Goal: Navigation & Orientation: Find specific page/section

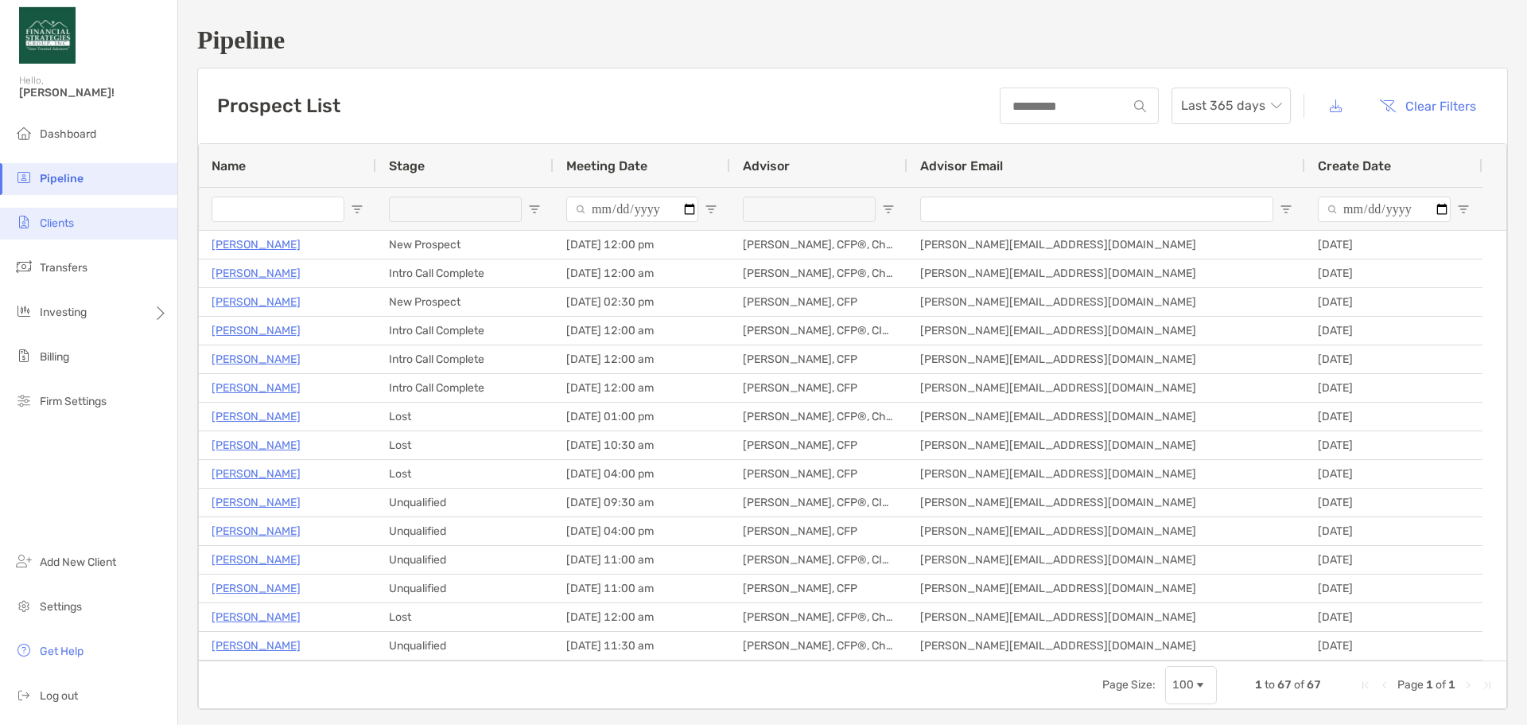
click at [54, 228] on span "Clients" at bounding box center [57, 223] width 34 height 14
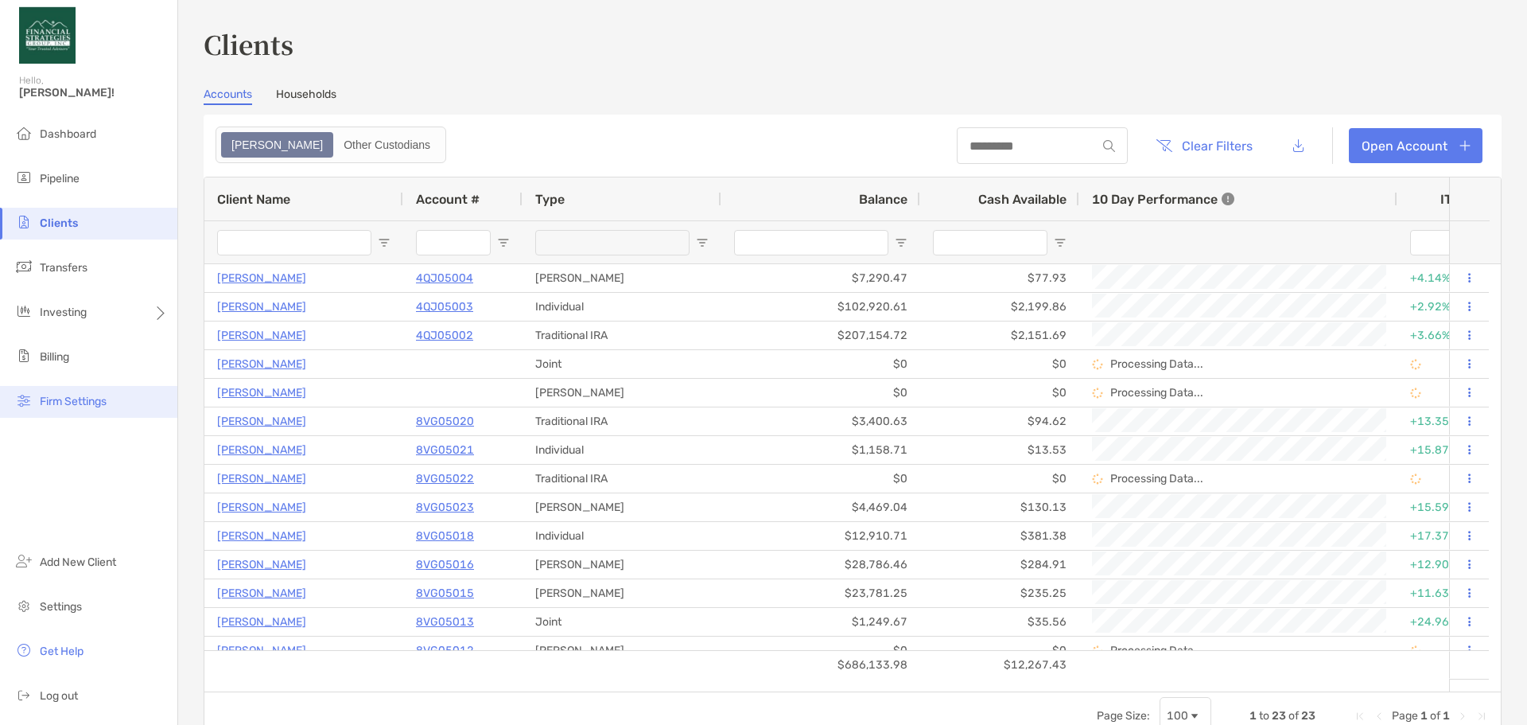
click at [82, 399] on span "Firm Settings" at bounding box center [73, 402] width 67 height 14
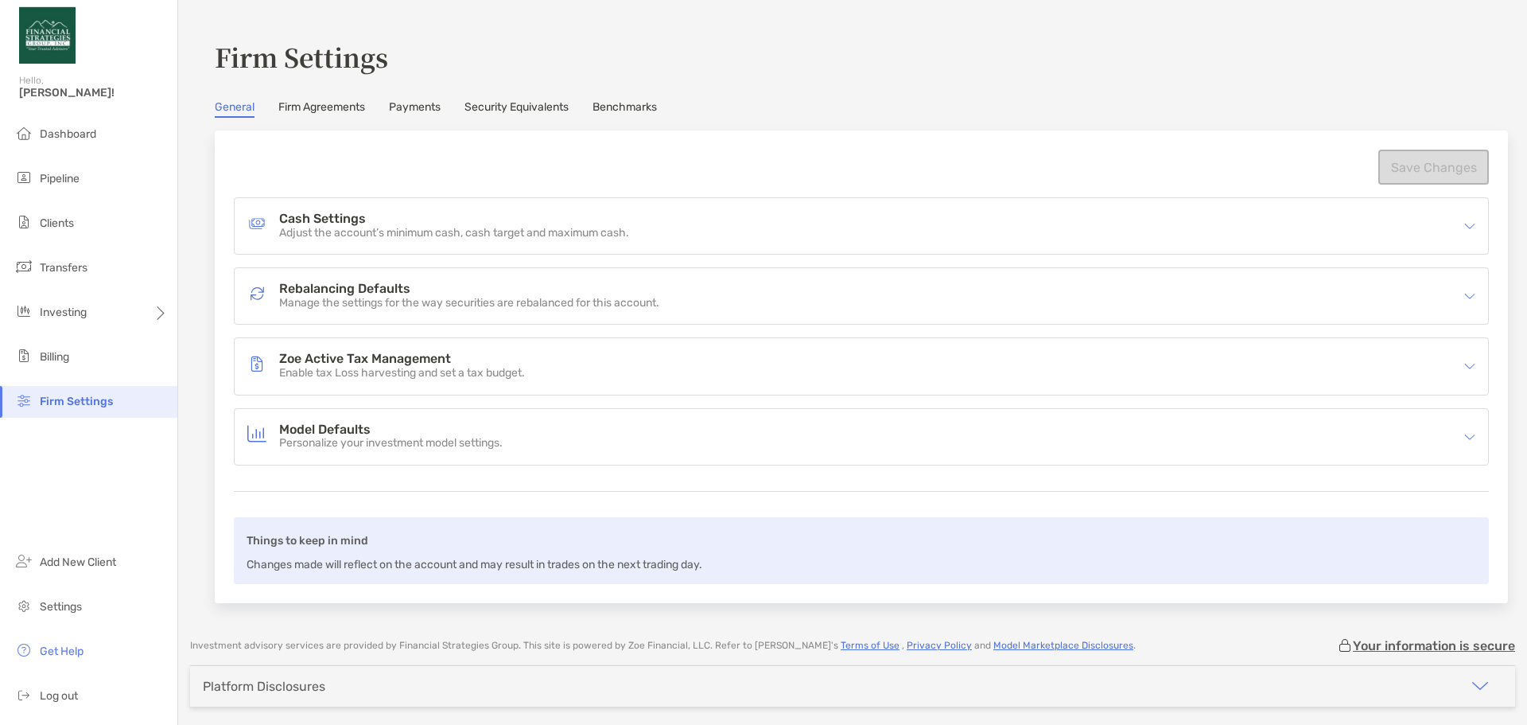
click at [336, 106] on link "Firm Agreements" at bounding box center [321, 109] width 87 height 18
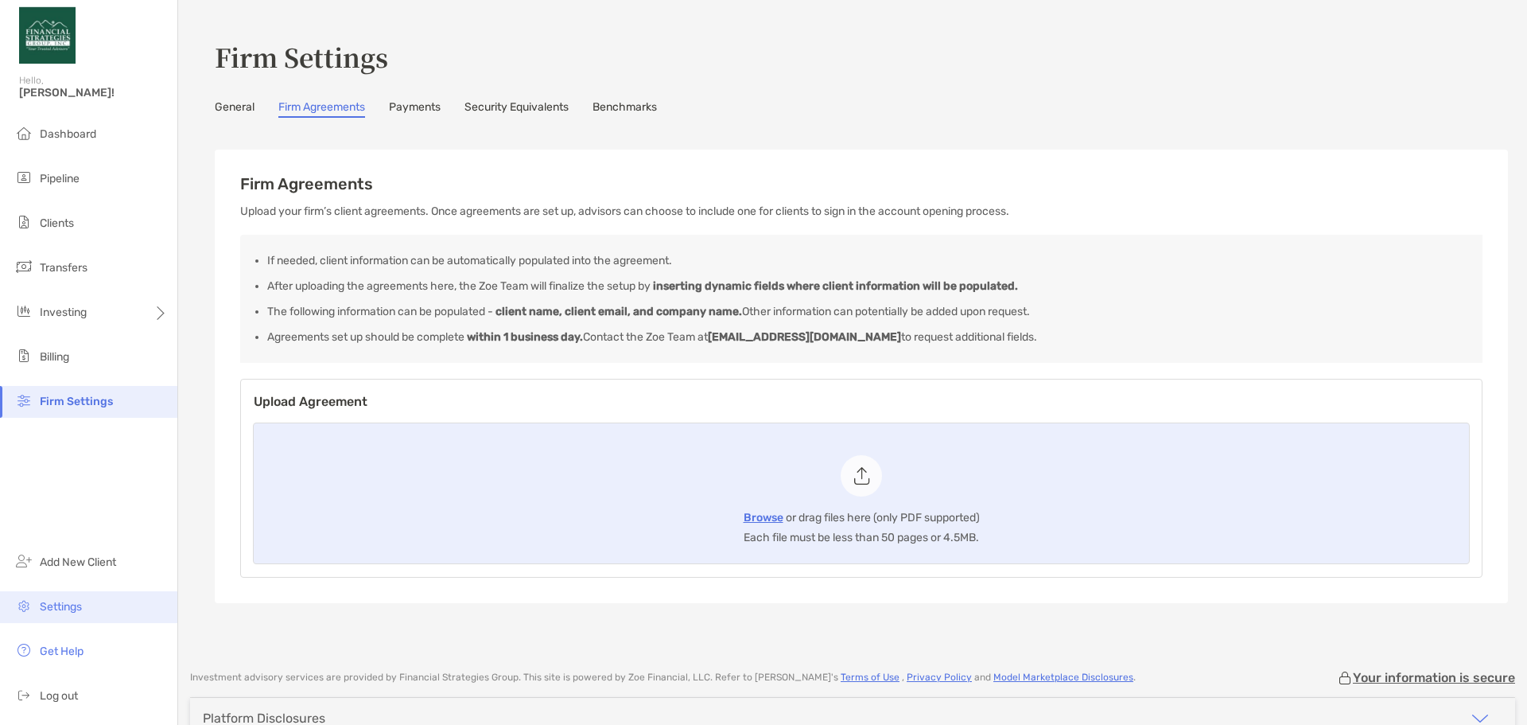
click at [68, 602] on span "Settings" at bounding box center [61, 607] width 42 height 14
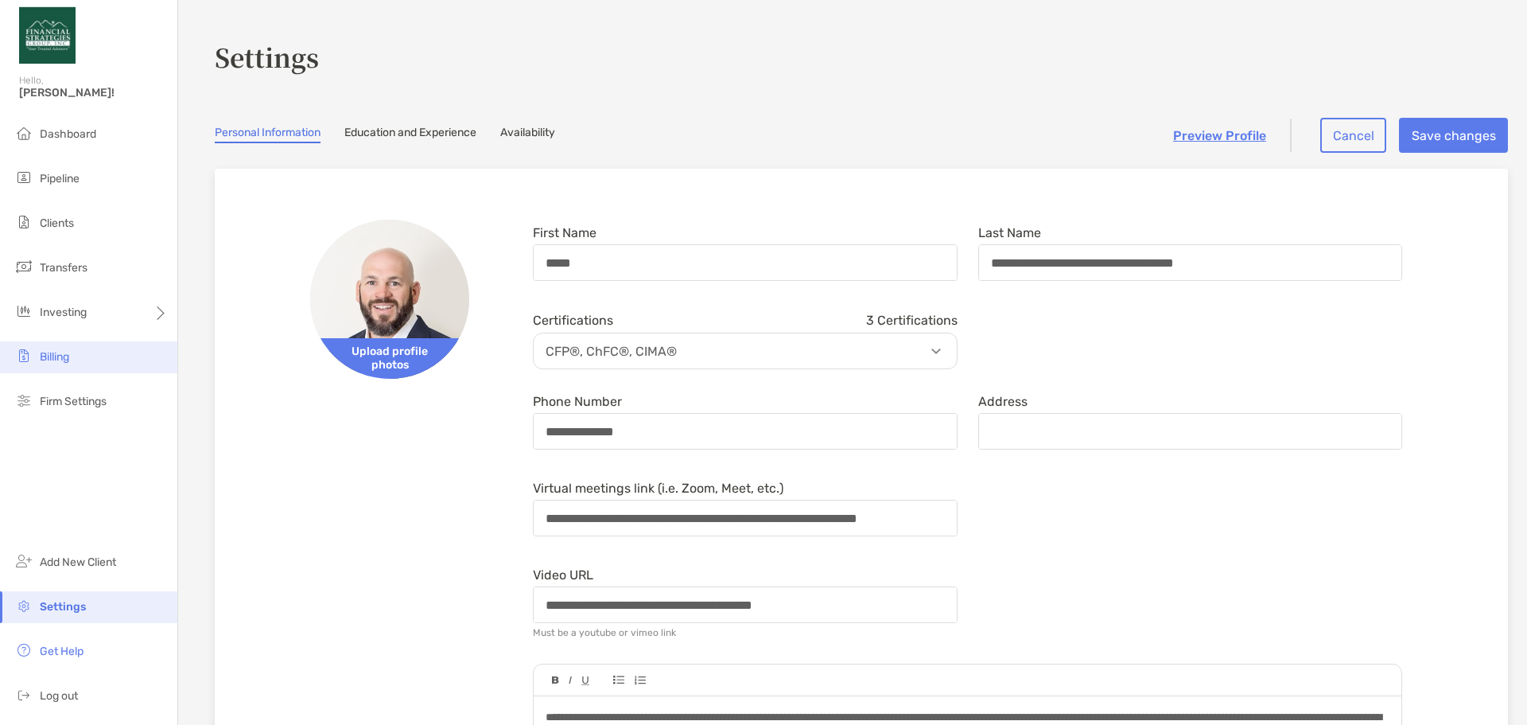
click at [56, 352] on span "Billing" at bounding box center [54, 357] width 29 height 14
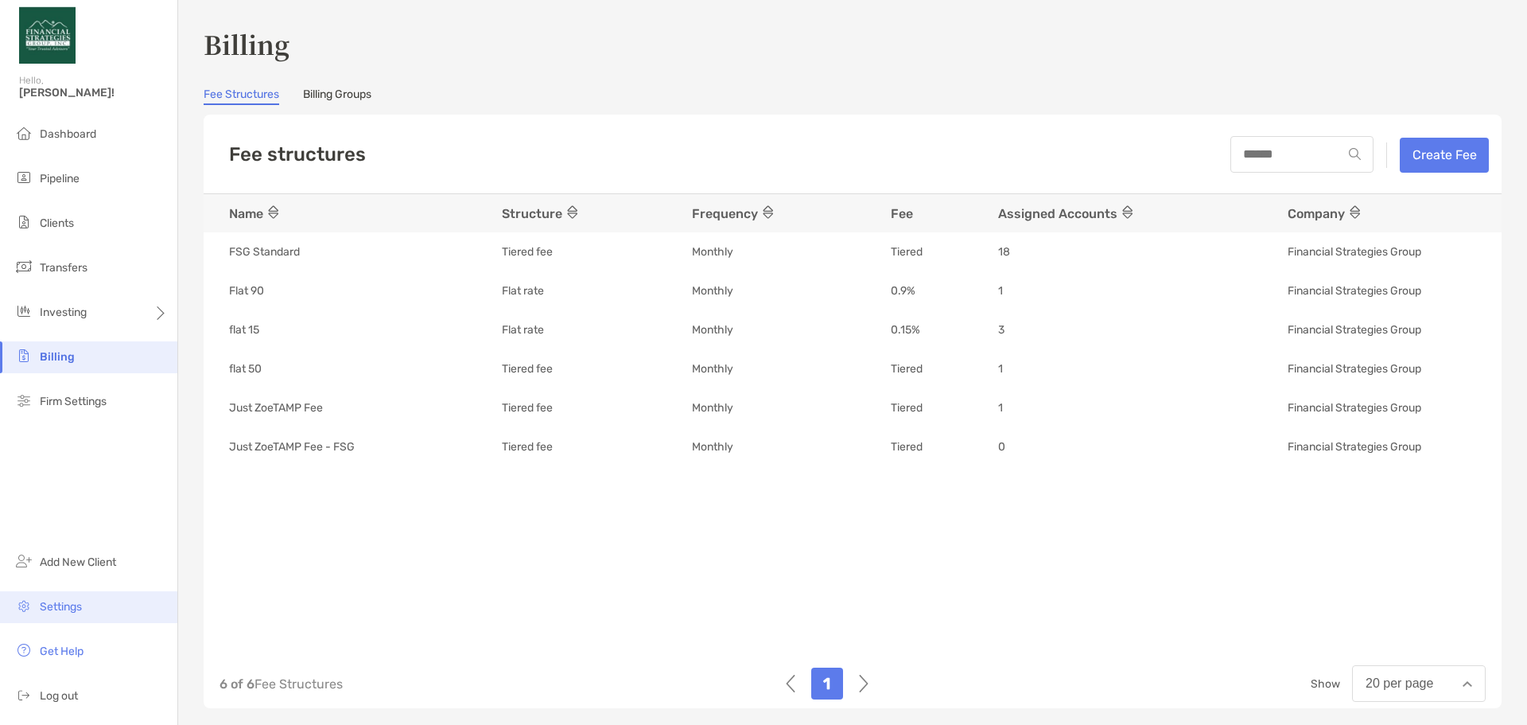
click at [70, 606] on span "Settings" at bounding box center [61, 607] width 42 height 14
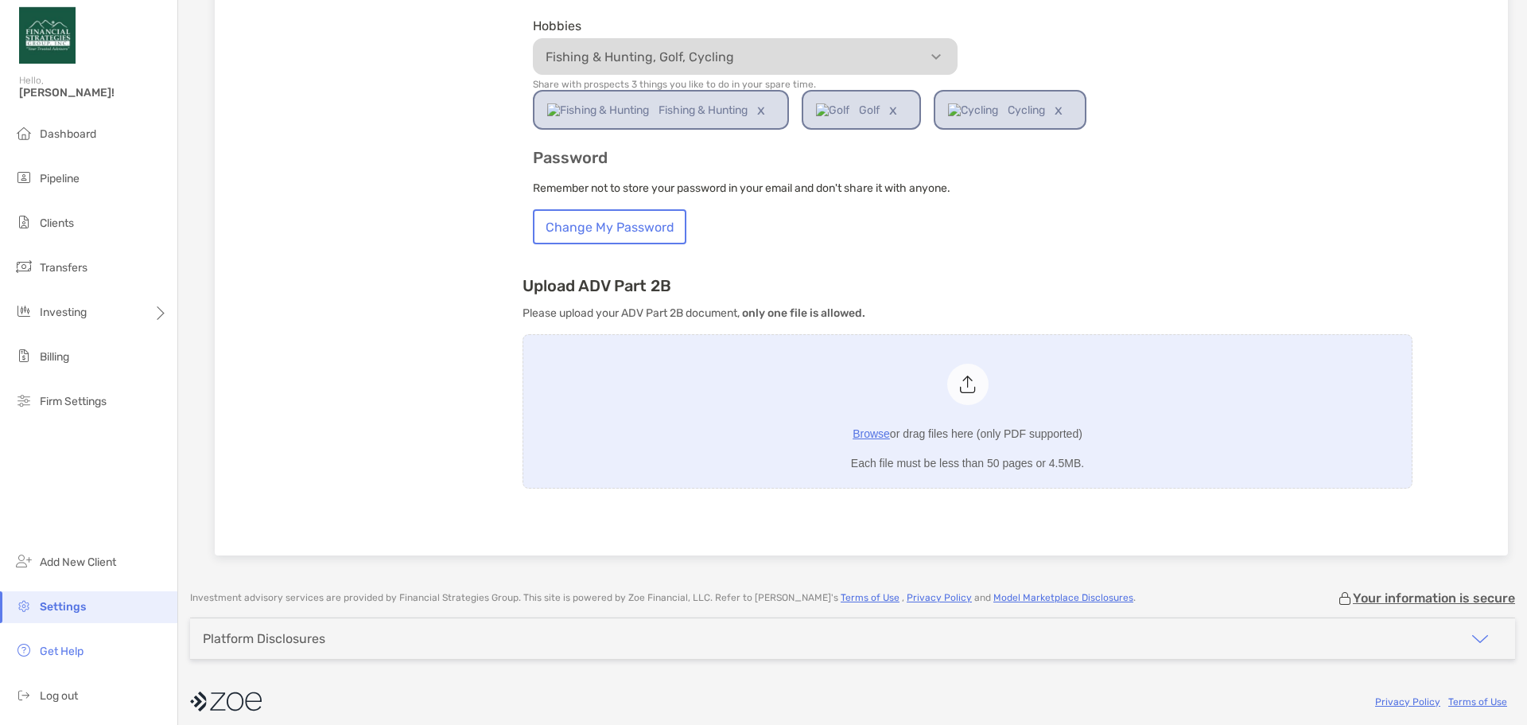
scroll to position [922, 0]
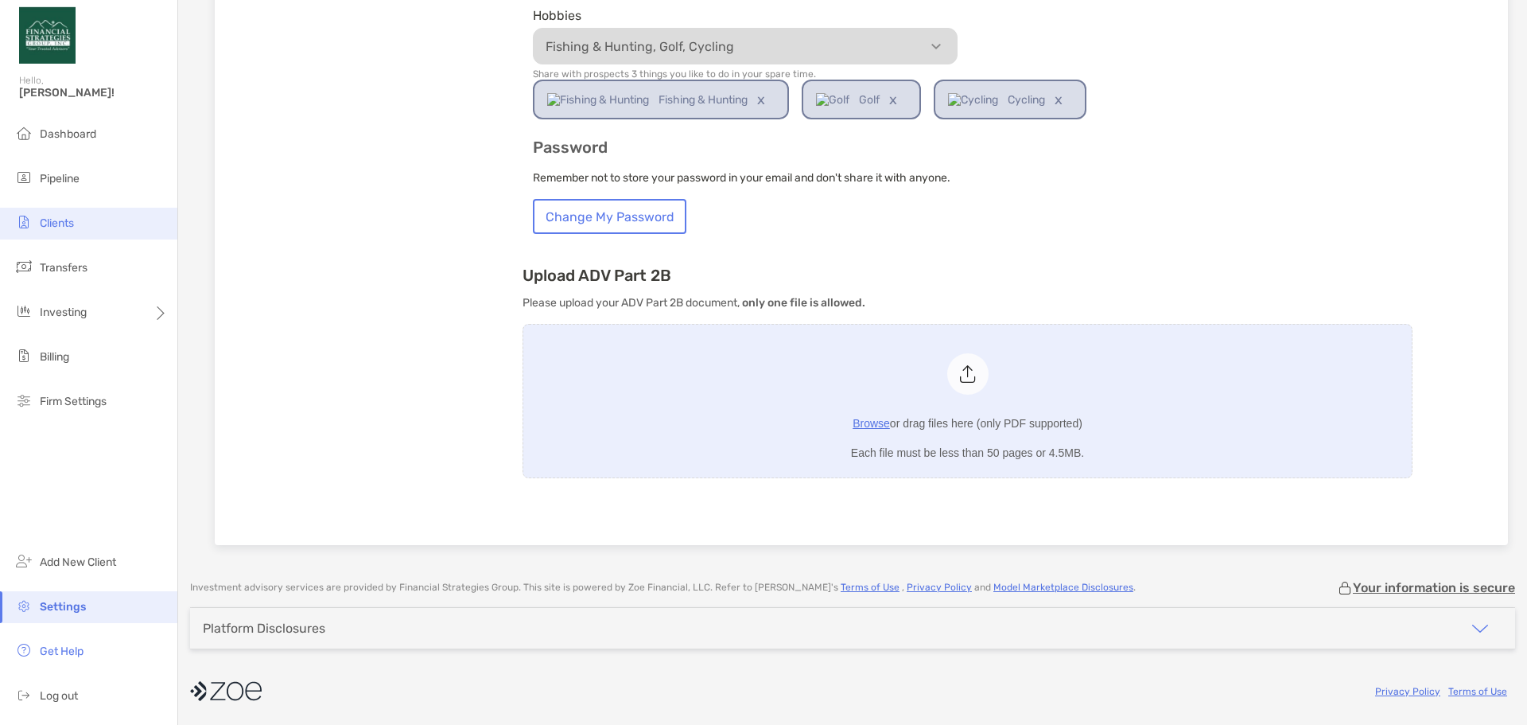
click at [60, 219] on span "Clients" at bounding box center [57, 223] width 34 height 14
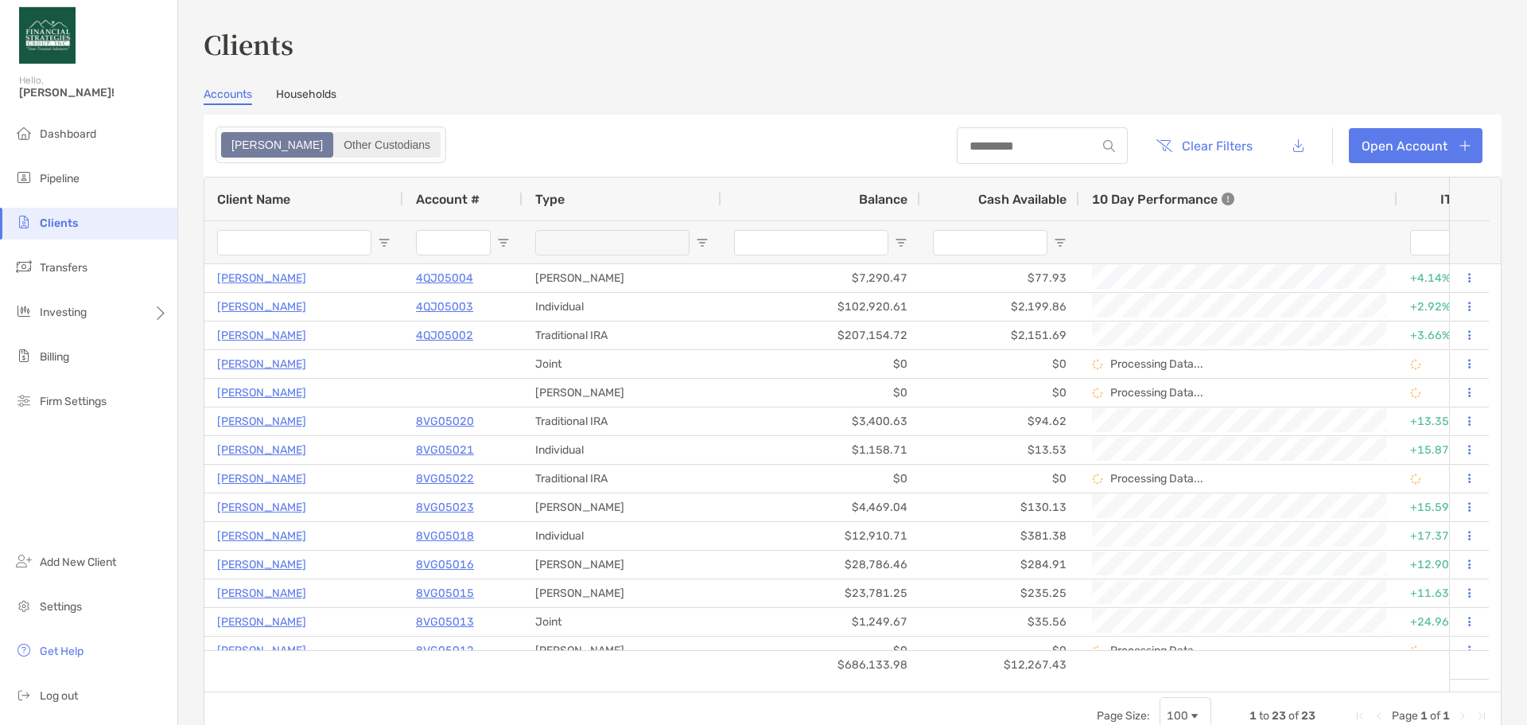
click at [335, 143] on div "Other Custodians" at bounding box center [387, 145] width 104 height 22
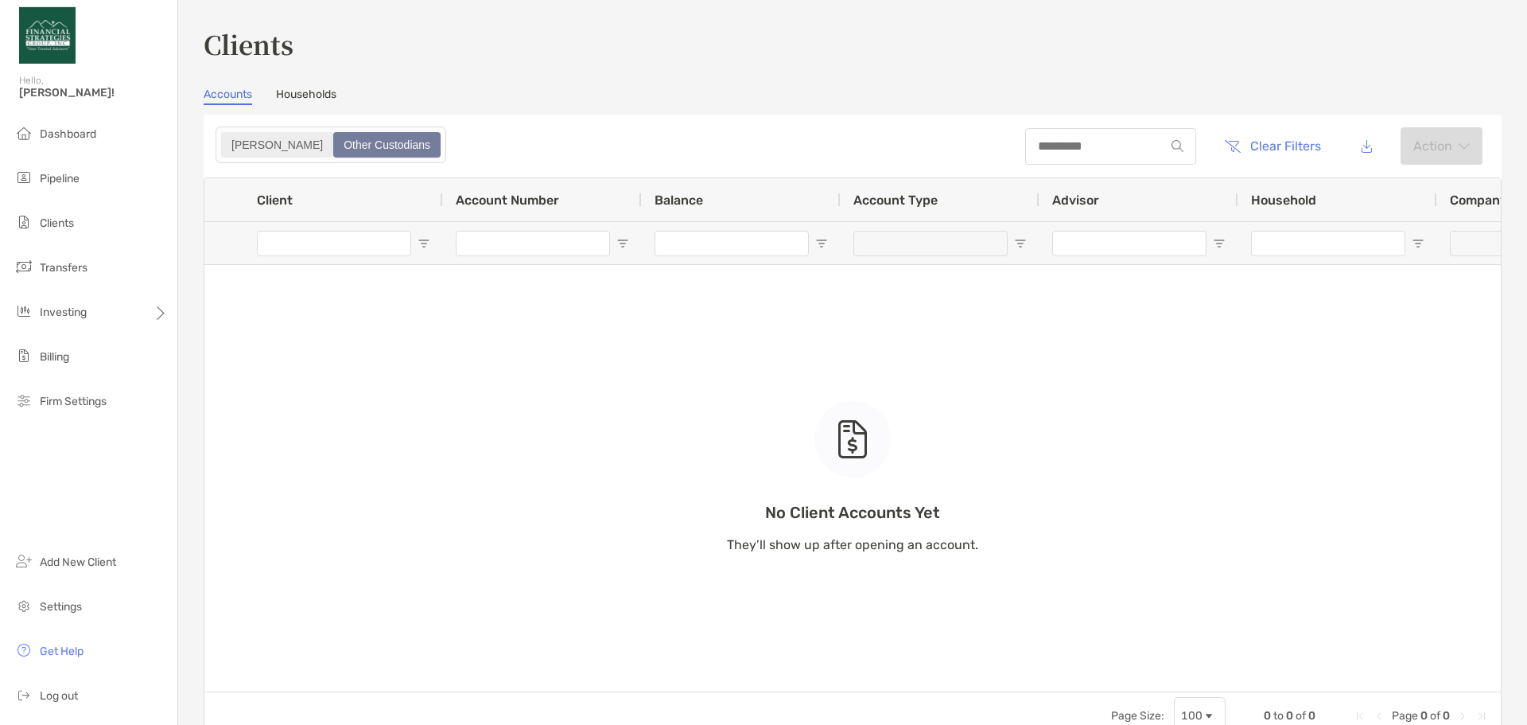
click at [239, 146] on div "[PERSON_NAME]" at bounding box center [277, 145] width 109 height 22
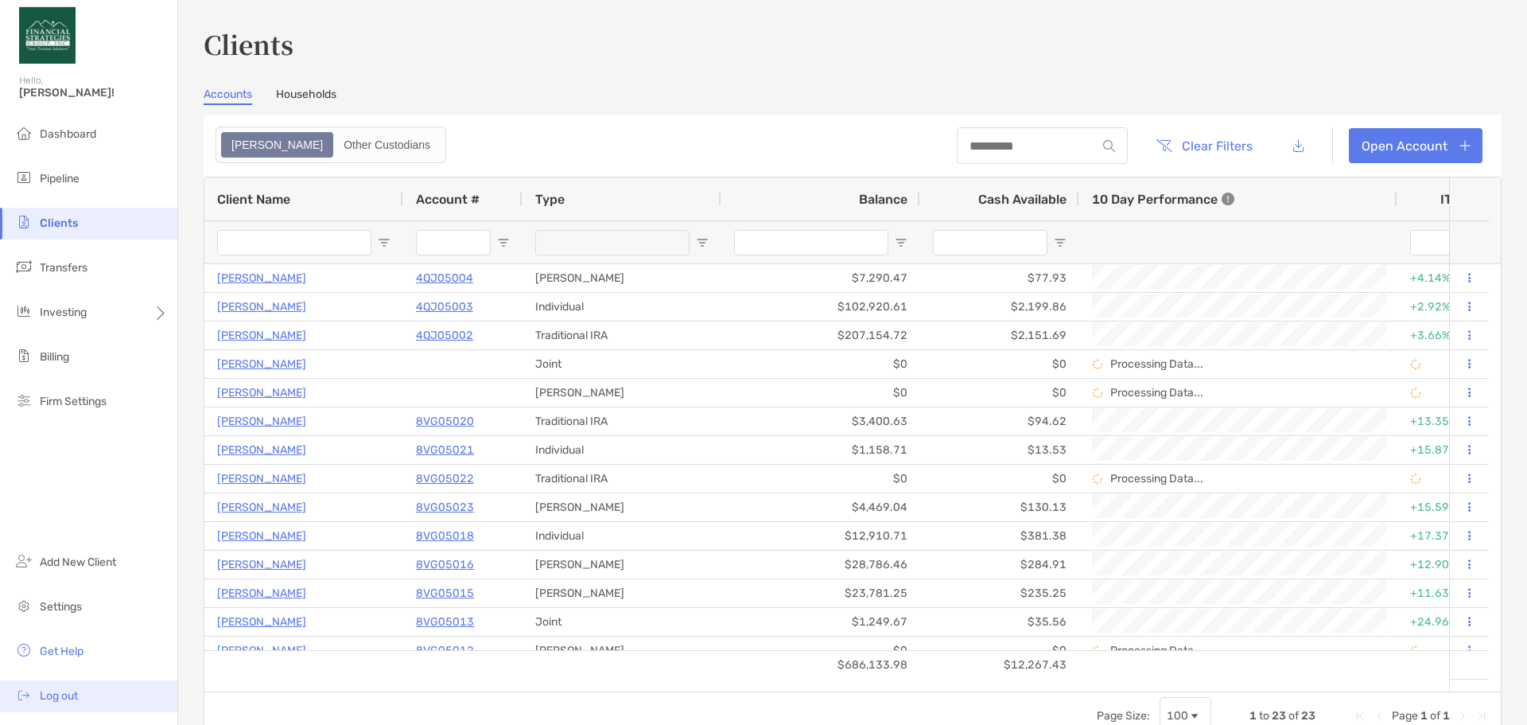
click at [63, 698] on span "Log out" at bounding box center [59, 696] width 38 height 14
